Goal: Transaction & Acquisition: Purchase product/service

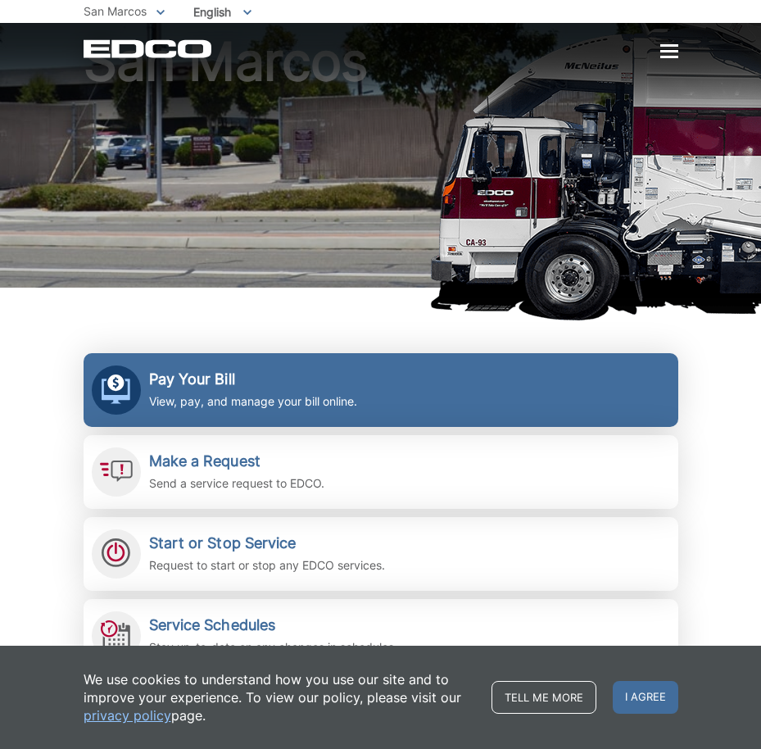
scroll to position [82, 0]
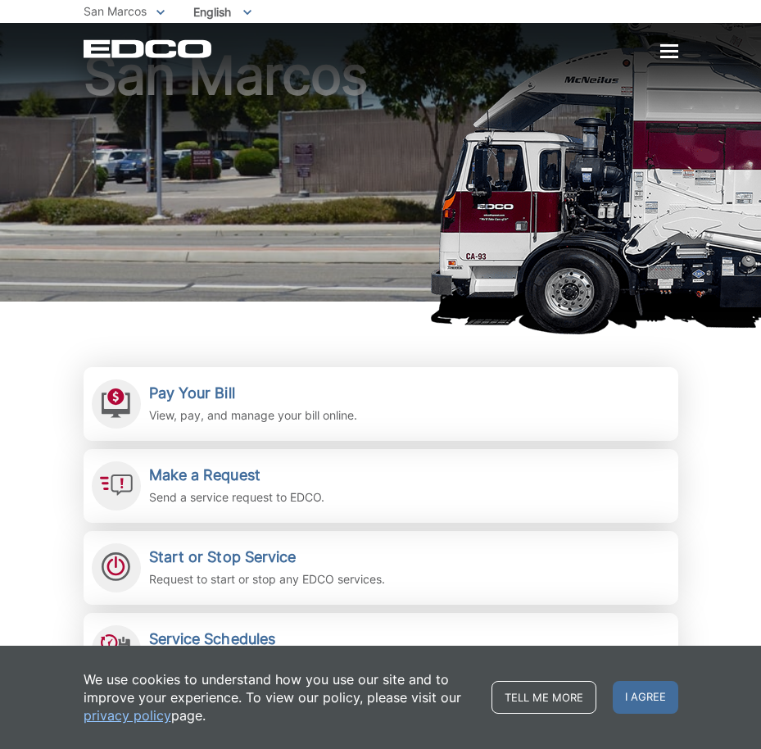
click at [663, 52] on div at bounding box center [669, 51] width 18 height 2
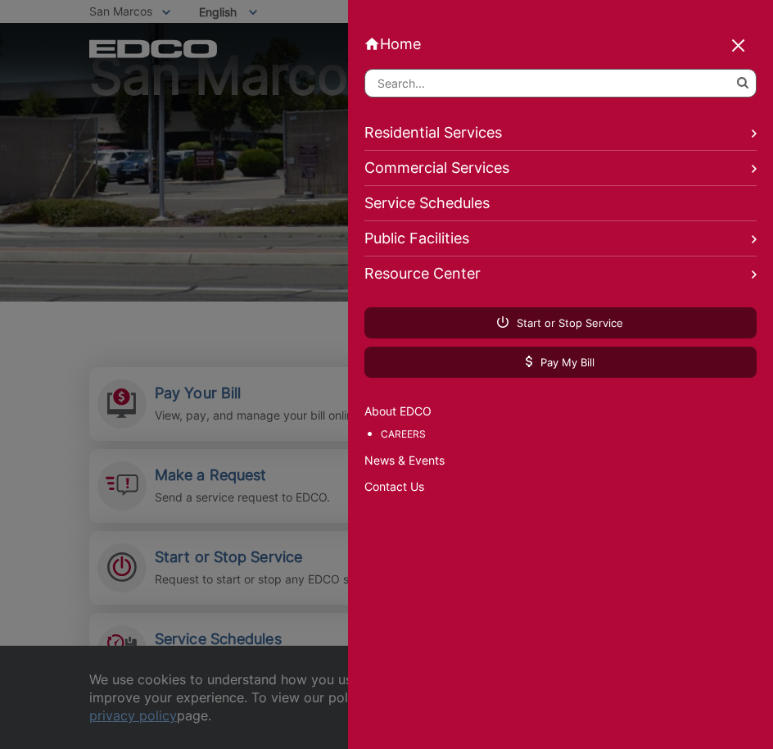
click at [229, 133] on div at bounding box center [386, 374] width 773 height 749
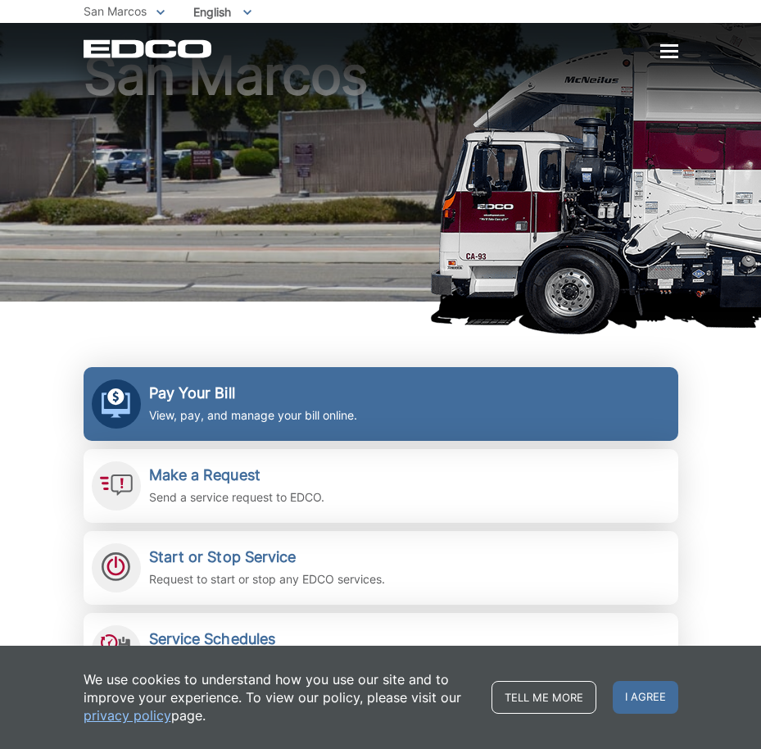
click at [165, 406] on p "View, pay, and manage your bill online." at bounding box center [253, 415] width 208 height 18
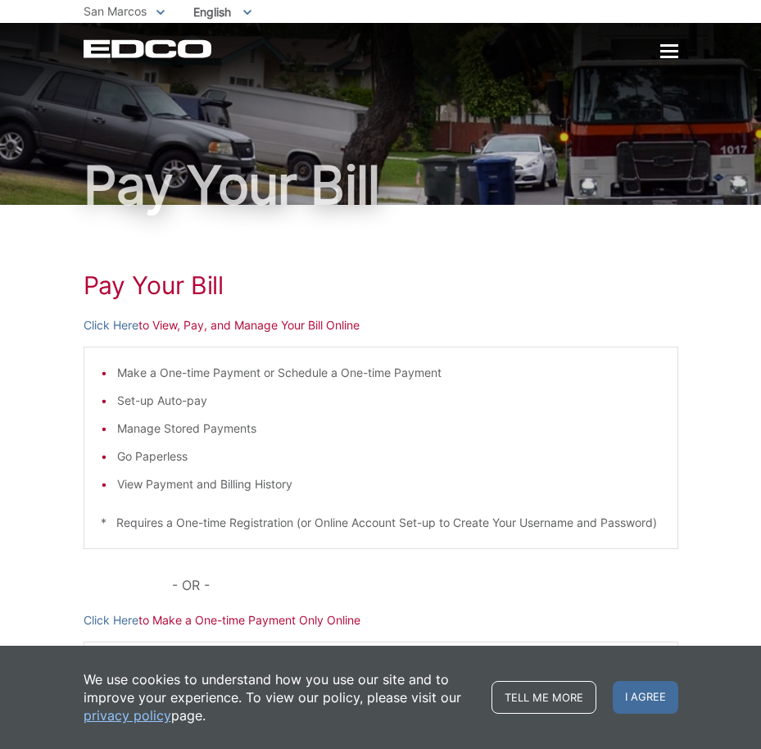
click at [336, 328] on p "Click Here to View, Pay, and Manage Your Bill Online" at bounding box center [381, 325] width 595 height 18
click at [312, 326] on p "Click Here to View, Pay, and Manage Your Bill Online" at bounding box center [381, 325] width 595 height 18
click at [216, 336] on div "Pay Your Bill Click Here to View, Pay, and Manage Your Bill Online Make a One-t…" at bounding box center [381, 514] width 595 height 618
click at [660, 49] on div at bounding box center [669, 52] width 18 height 14
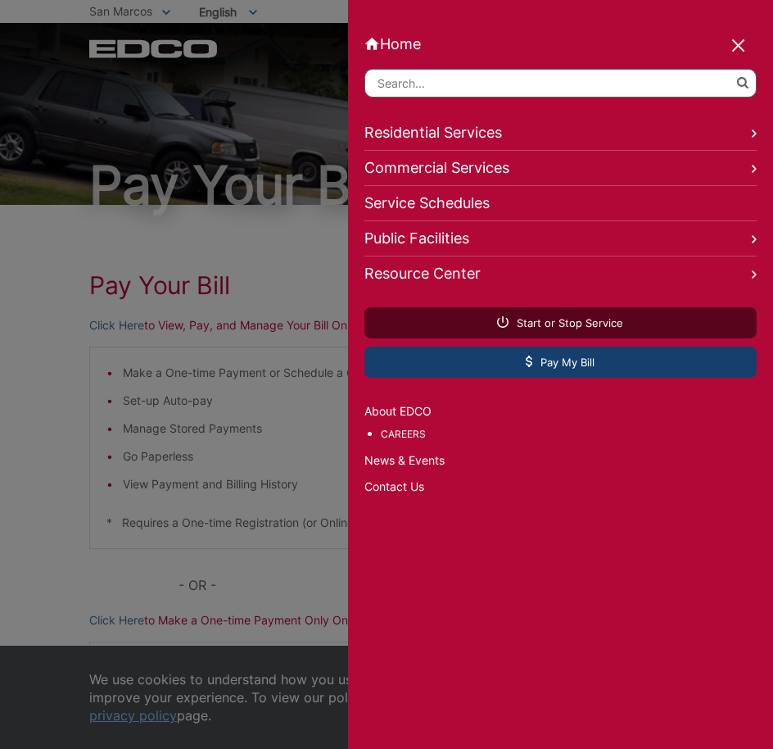
click at [559, 356] on span "Pay My Bill" at bounding box center [560, 362] width 69 height 15
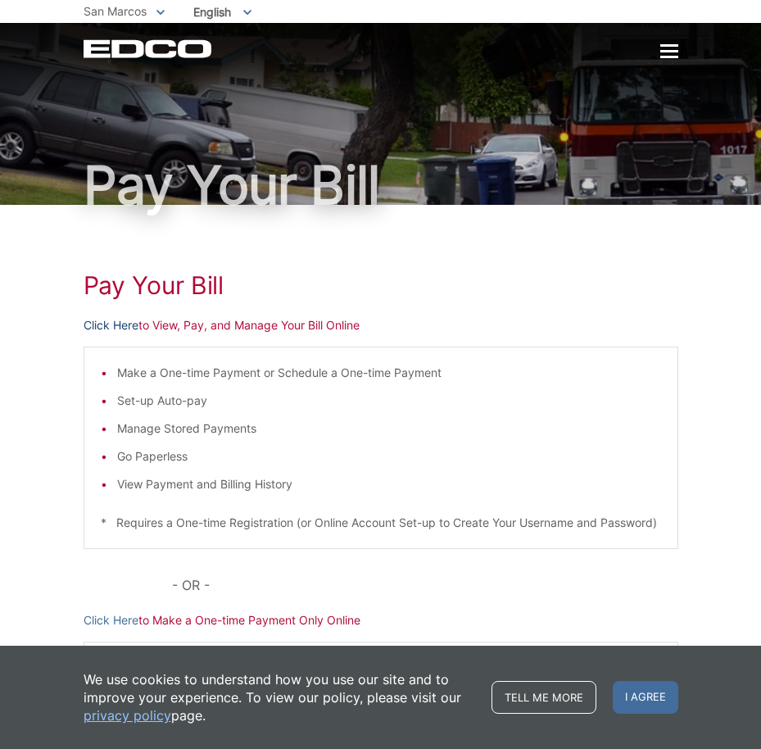
click at [109, 327] on link "Click Here" at bounding box center [111, 325] width 55 height 18
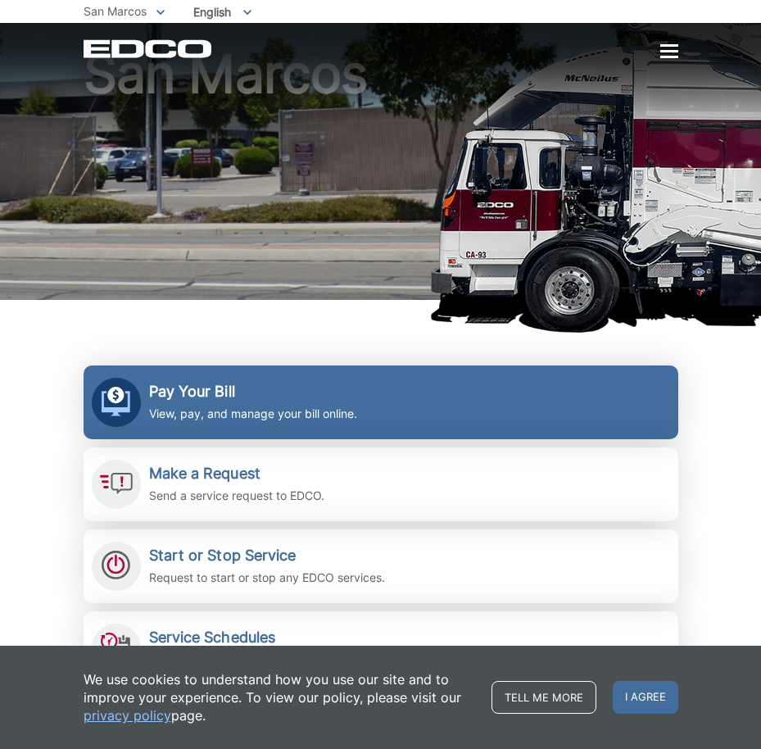
scroll to position [82, 0]
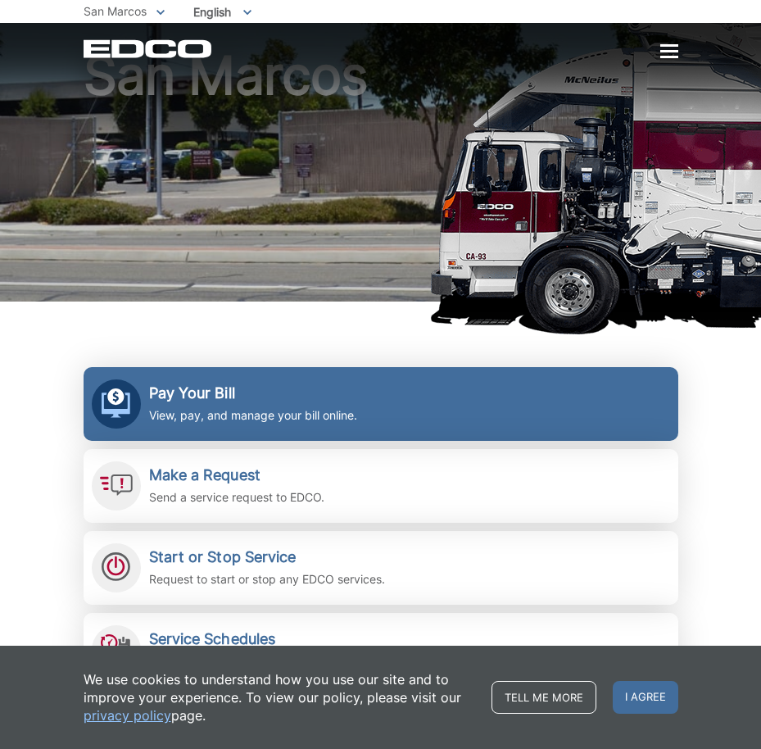
click at [278, 392] on h2 "Pay Your Bill" at bounding box center [253, 393] width 208 height 18
